Goal: Task Accomplishment & Management: Complete application form

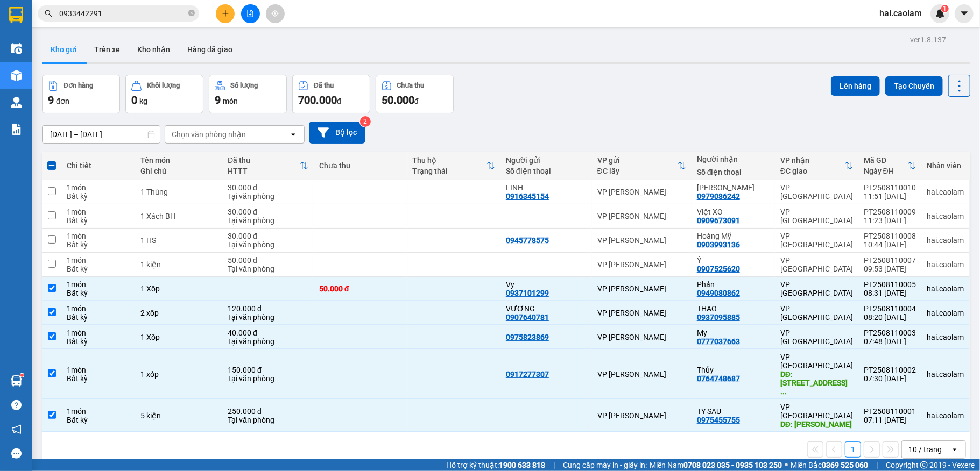
scroll to position [49, 0]
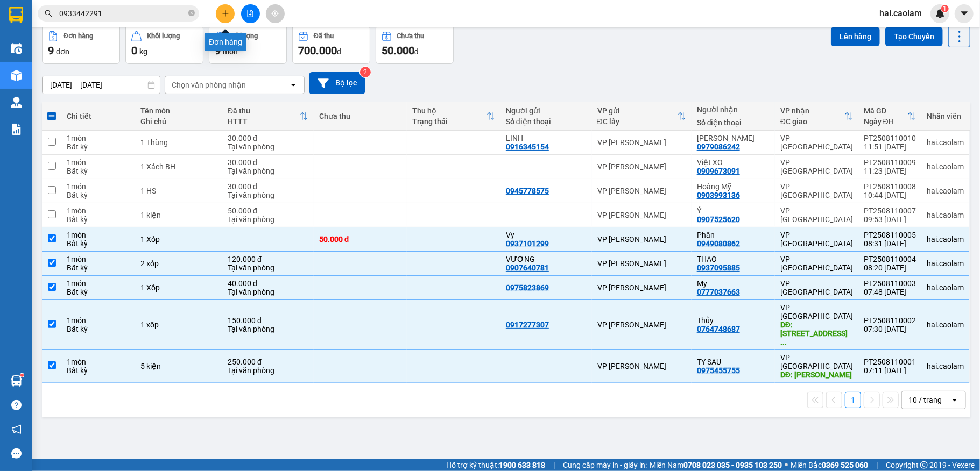
click at [229, 9] on button at bounding box center [225, 13] width 19 height 19
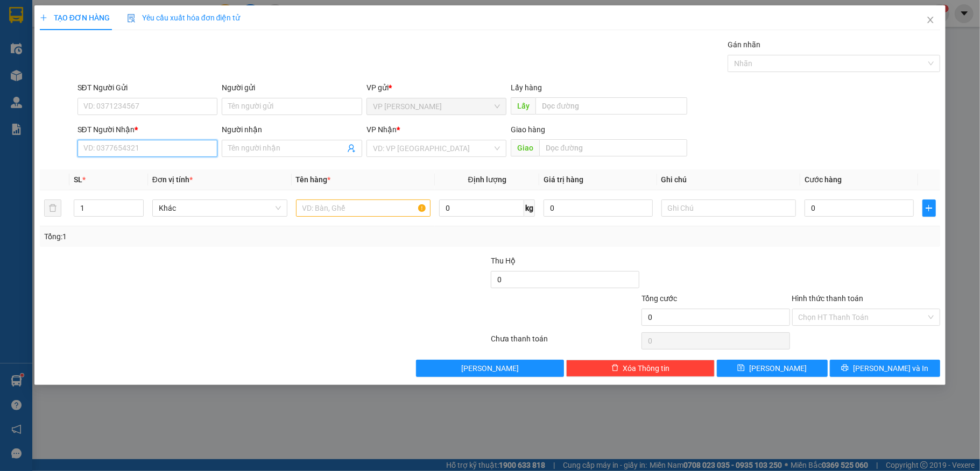
click at [189, 149] on input "SĐT Người Nhận *" at bounding box center [147, 148] width 140 height 17
click at [928, 19] on icon "close" at bounding box center [930, 20] width 9 height 9
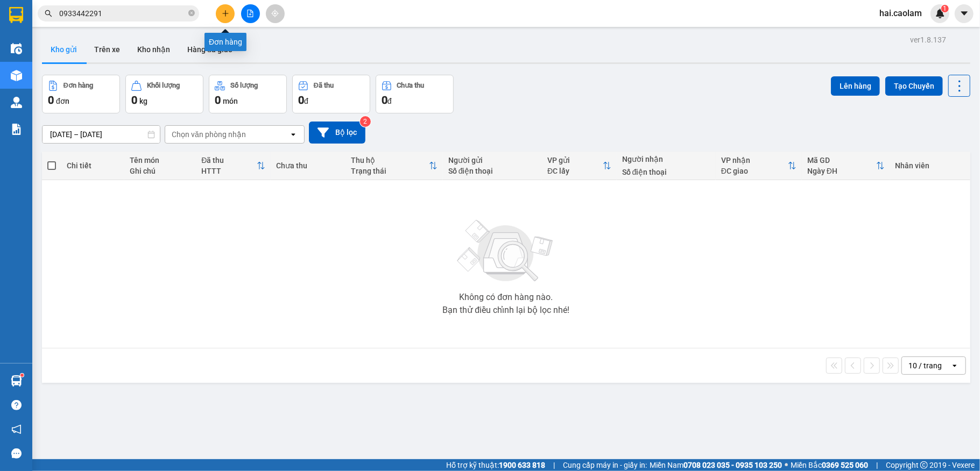
click at [225, 9] on button at bounding box center [225, 13] width 19 height 19
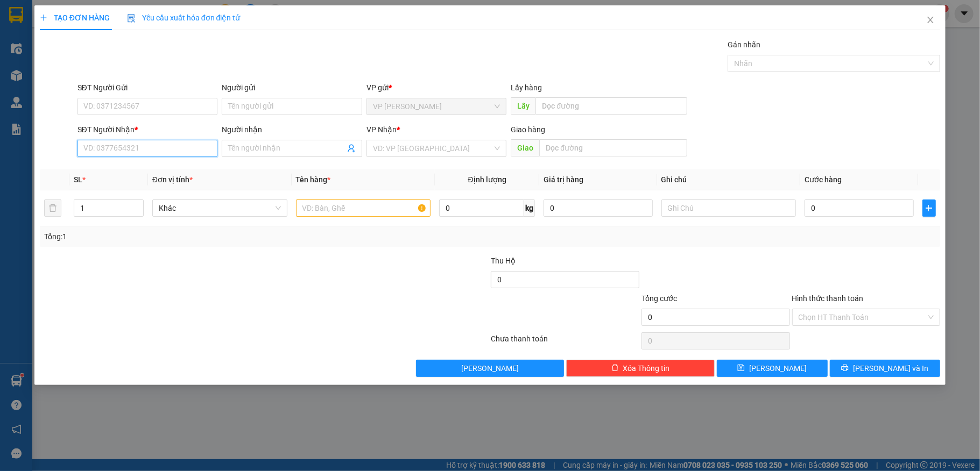
click at [125, 153] on input "SĐT Người Nhận *" at bounding box center [147, 148] width 140 height 17
type input "0933447852"
click at [186, 171] on div "0933447852 - Hòa" at bounding box center [147, 171] width 127 height 12
type input "Hòa"
type input "440 Võ Chí Công"
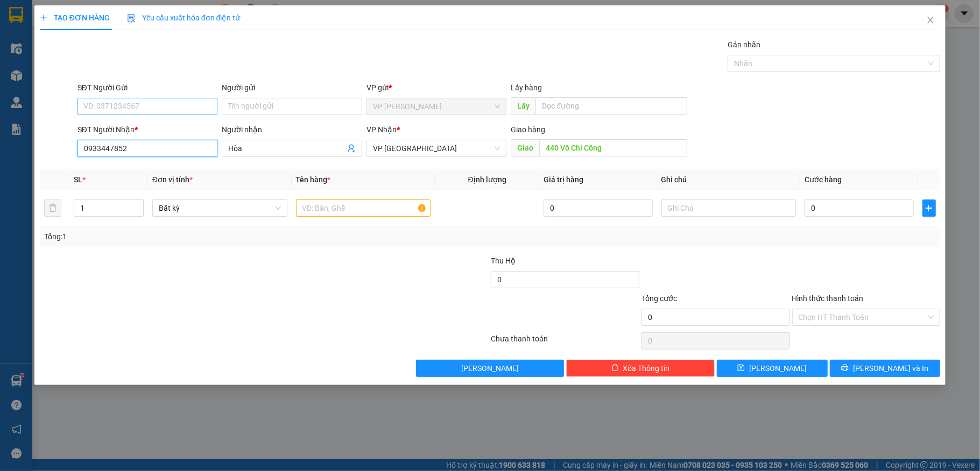
type input "0933447852"
click at [151, 106] on input "SĐT Người Gửi" at bounding box center [147, 106] width 140 height 17
type input "0978221264"
click at [268, 101] on input "Người gửi" at bounding box center [292, 106] width 140 height 17
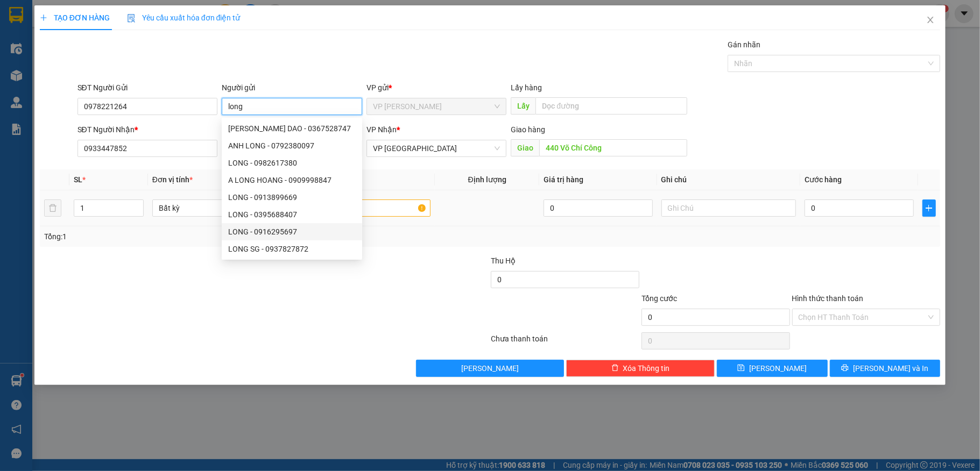
type input "long"
click at [405, 211] on input "text" at bounding box center [363, 208] width 135 height 17
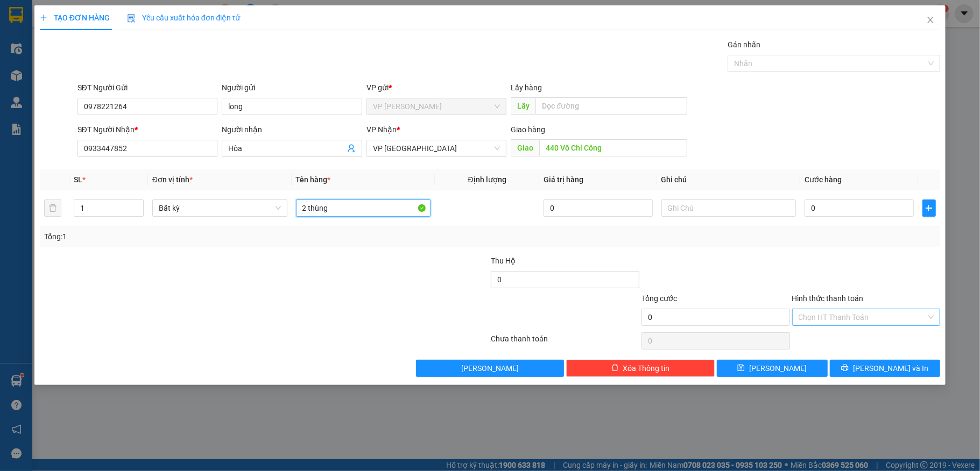
type input "2 thùng"
click at [850, 321] on input "Hình thức thanh toán" at bounding box center [862, 317] width 128 height 16
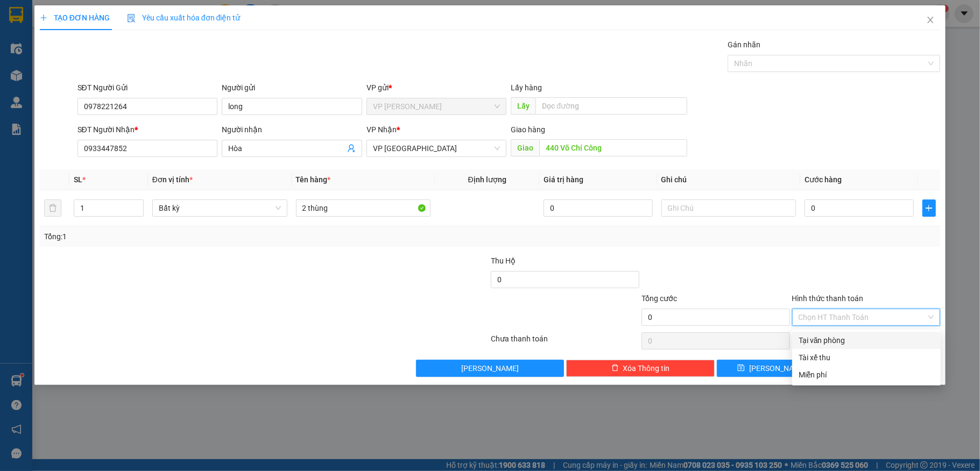
click at [833, 340] on div "Tại văn phòng" at bounding box center [866, 341] width 136 height 12
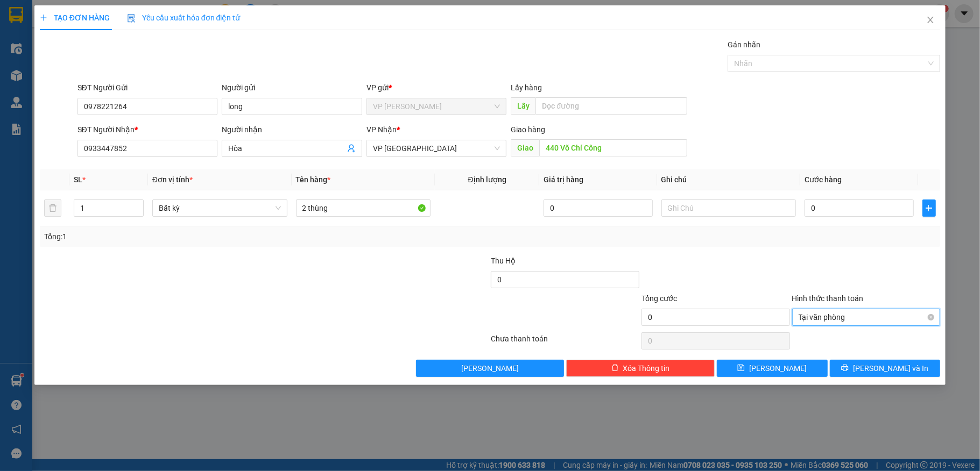
click at [839, 316] on span "Tại văn phòng" at bounding box center [866, 317] width 136 height 16
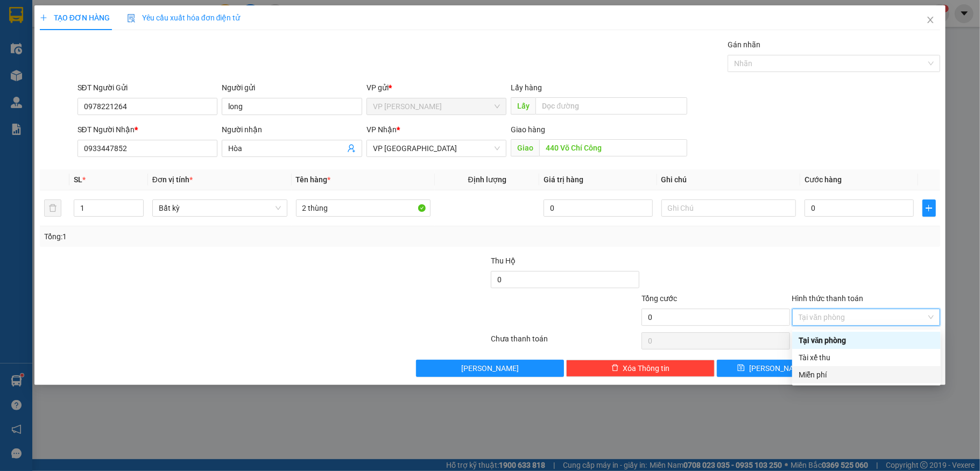
click at [840, 374] on div "Miễn phí" at bounding box center [866, 375] width 136 height 12
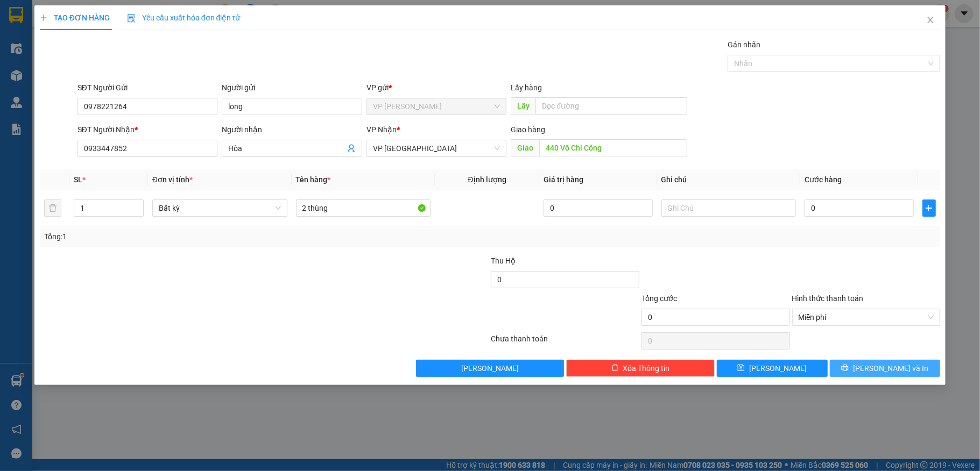
click at [872, 370] on button "[PERSON_NAME] và In" at bounding box center [885, 368] width 111 height 17
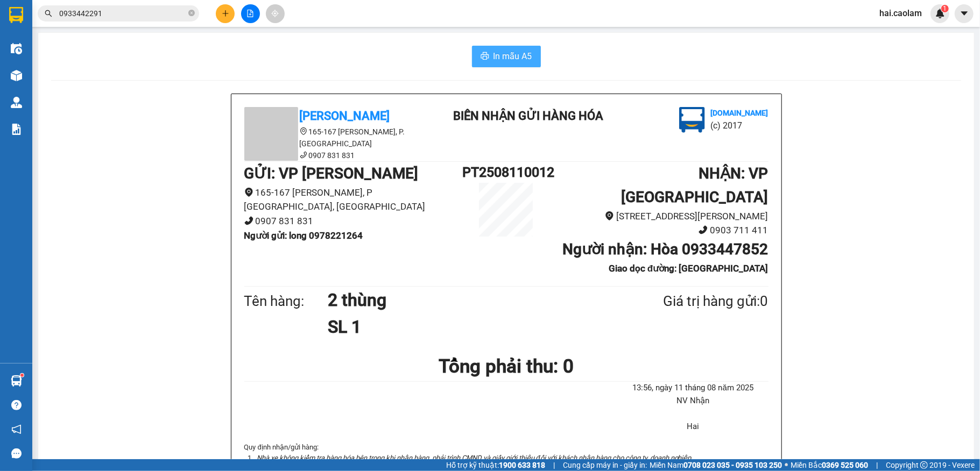
click at [512, 51] on span "In mẫu A5" at bounding box center [512, 55] width 39 height 13
